Goal: Task Accomplishment & Management: Use online tool/utility

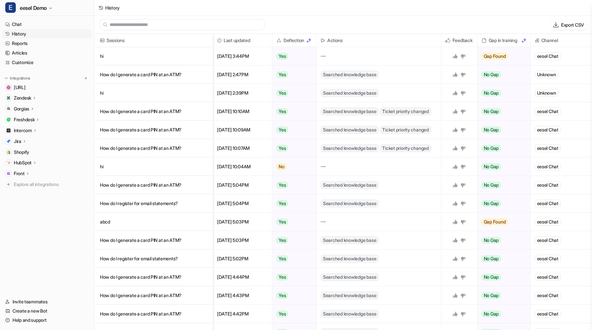
click at [27, 163] on p "HubSpot" at bounding box center [23, 162] width 18 height 7
click at [31, 173] on p "Overview" at bounding box center [29, 172] width 20 height 7
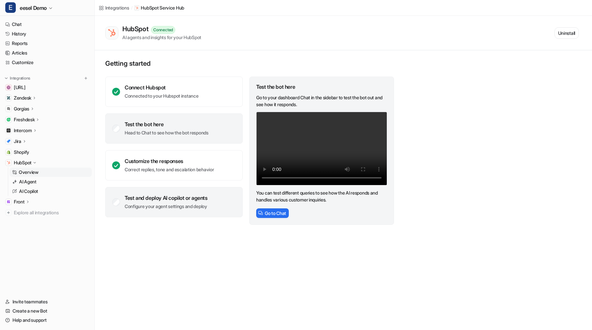
click at [179, 192] on div "Test and deploy AI copilot or agents Configure your agent settings and deploy" at bounding box center [173, 202] width 137 height 30
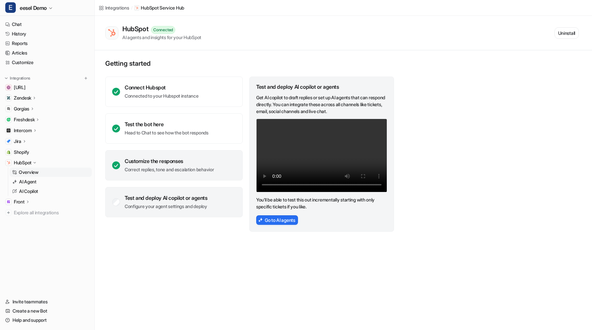
click at [187, 165] on div "Customize the responses Correct replies, tone and escalation behavior" at bounding box center [169, 165] width 89 height 15
click at [179, 191] on div "Test and deploy AI copilot or agents Configure your agent settings and deploy" at bounding box center [173, 202] width 137 height 30
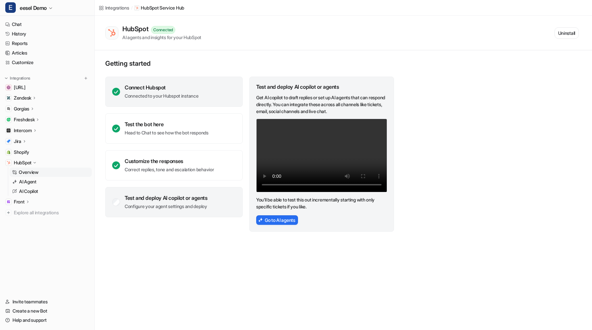
click at [198, 89] on div "Connect Hubspot" at bounding box center [162, 87] width 74 height 7
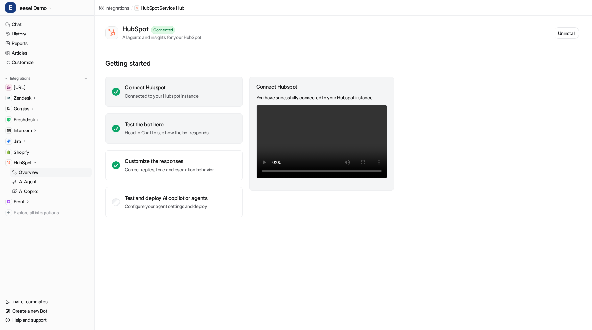
click at [191, 127] on div "Test the bot here" at bounding box center [167, 124] width 84 height 7
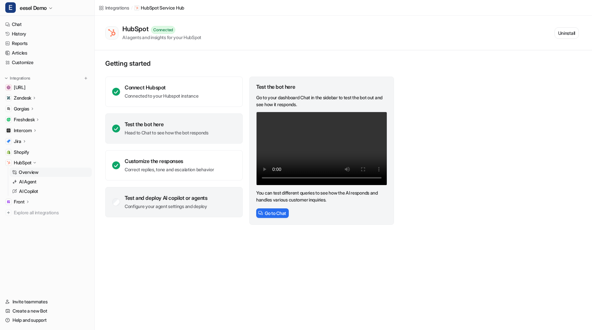
click at [192, 195] on div "Test and deploy AI copilot or agents" at bounding box center [166, 198] width 83 height 7
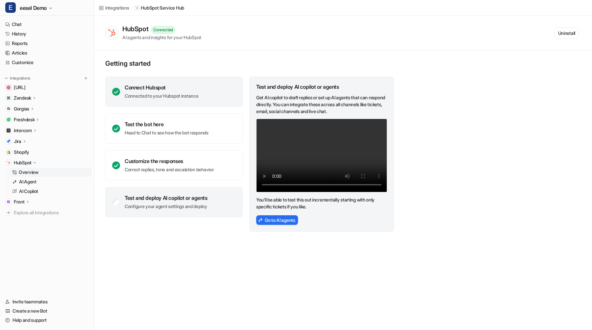
click at [206, 93] on div "Connect Hubspot Connected to your Hubspot instance" at bounding box center [173, 92] width 137 height 30
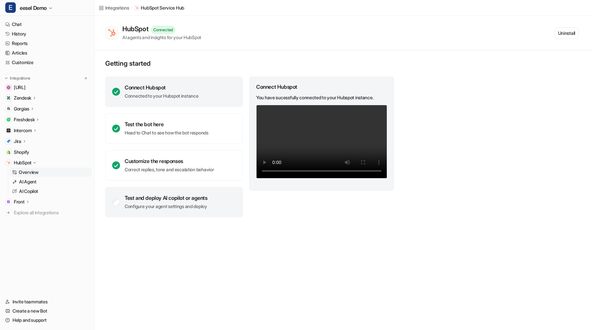
click at [202, 196] on div "Test and deploy AI copilot or agents" at bounding box center [166, 198] width 83 height 7
